Goal: Contribute content: Contribute content

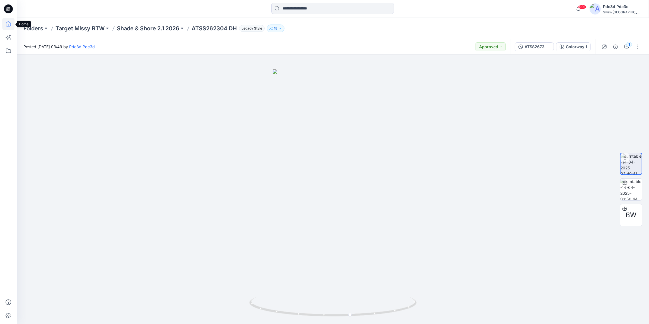
click at [8, 25] on icon at bounding box center [8, 24] width 12 height 12
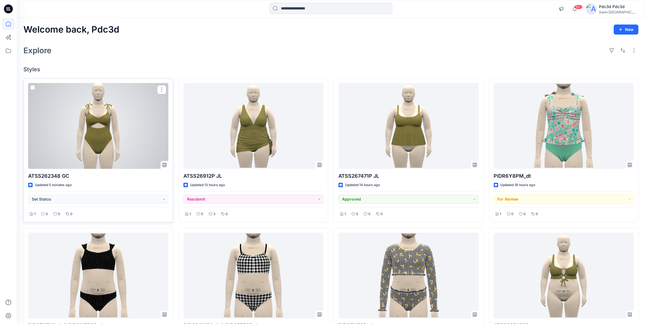
click at [100, 147] on div at bounding box center [98, 126] width 140 height 86
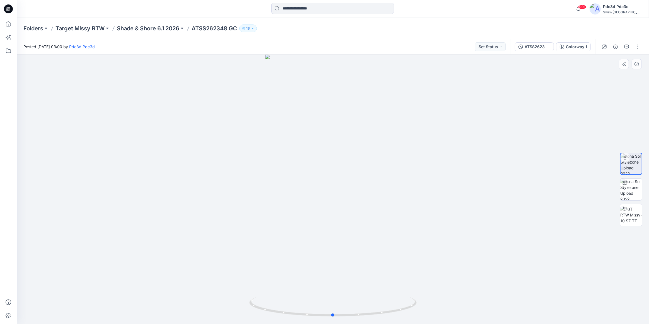
click at [183, 152] on div at bounding box center [333, 190] width 632 height 270
click at [635, 49] on button "button" at bounding box center [637, 46] width 9 height 9
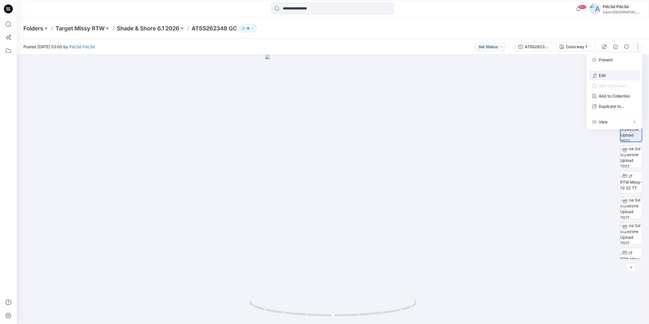
click at [609, 75] on button "Edit" at bounding box center [613, 75] width 51 height 10
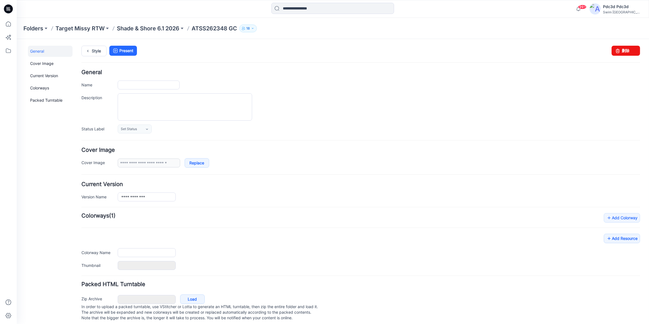
type input "**********"
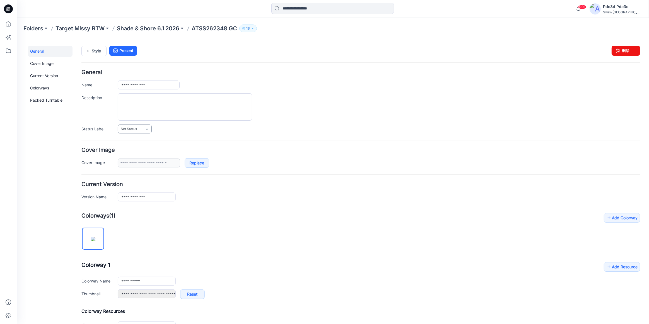
click at [148, 130] on icon at bounding box center [147, 129] width 4 height 4
click at [147, 156] on link "For Review" at bounding box center [141, 153] width 45 height 12
click at [310, 125] on div "For Review Set Status For Review Approved Approved w/Corrections Resubmit On ho…" at bounding box center [379, 128] width 522 height 9
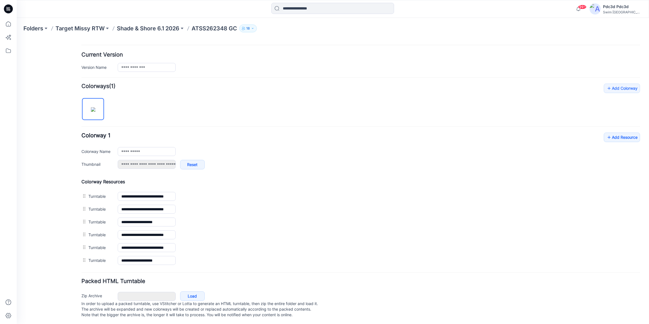
scroll to position [136, 0]
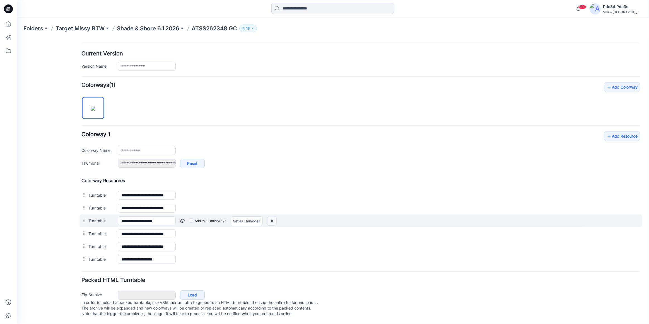
drag, startPoint x: 271, startPoint y: 215, endPoint x: 365, endPoint y: 59, distance: 182.1
click at [271, 216] on img at bounding box center [271, 220] width 9 height 9
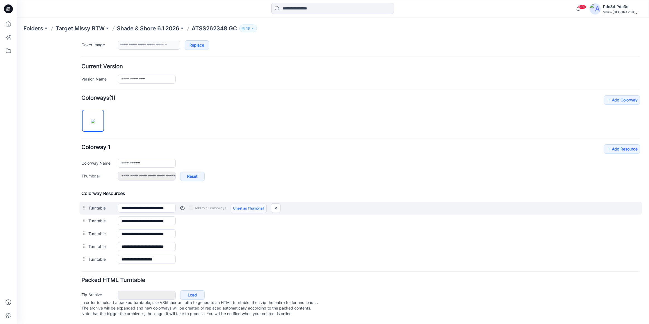
scroll to position [123, 0]
click at [275, 203] on img at bounding box center [275, 207] width 9 height 9
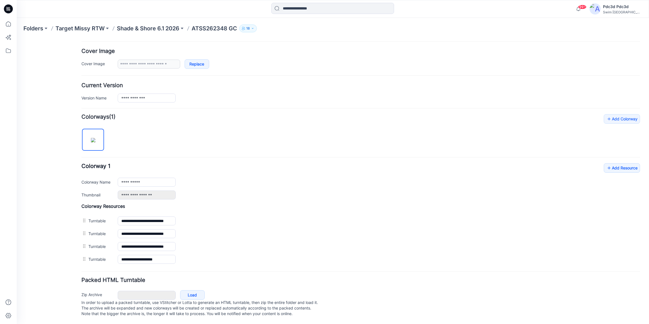
scroll to position [91, 0]
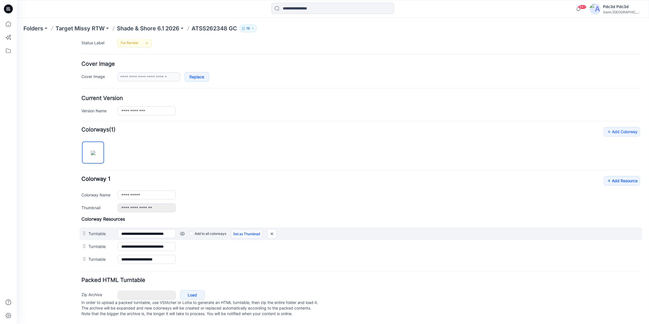
click at [240, 229] on link "Set as Thumbnail" at bounding box center [246, 233] width 32 height 9
type input "**********"
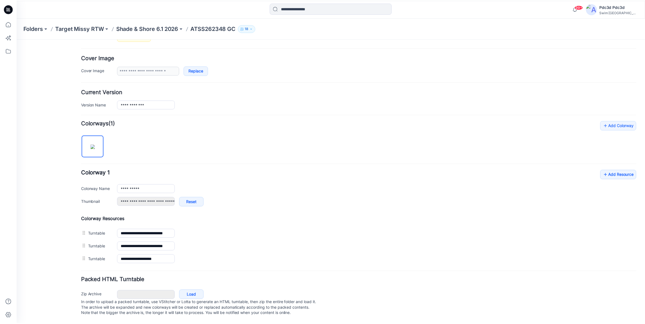
scroll to position [98, 0]
click at [620, 170] on link "Add Resource" at bounding box center [621, 174] width 36 height 9
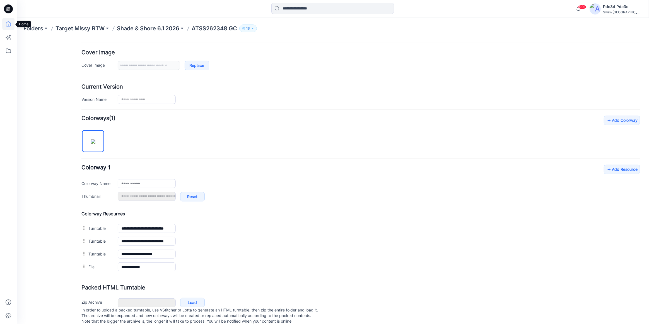
click at [10, 25] on icon at bounding box center [8, 24] width 12 height 12
